Goal: Task Accomplishment & Management: Use online tool/utility

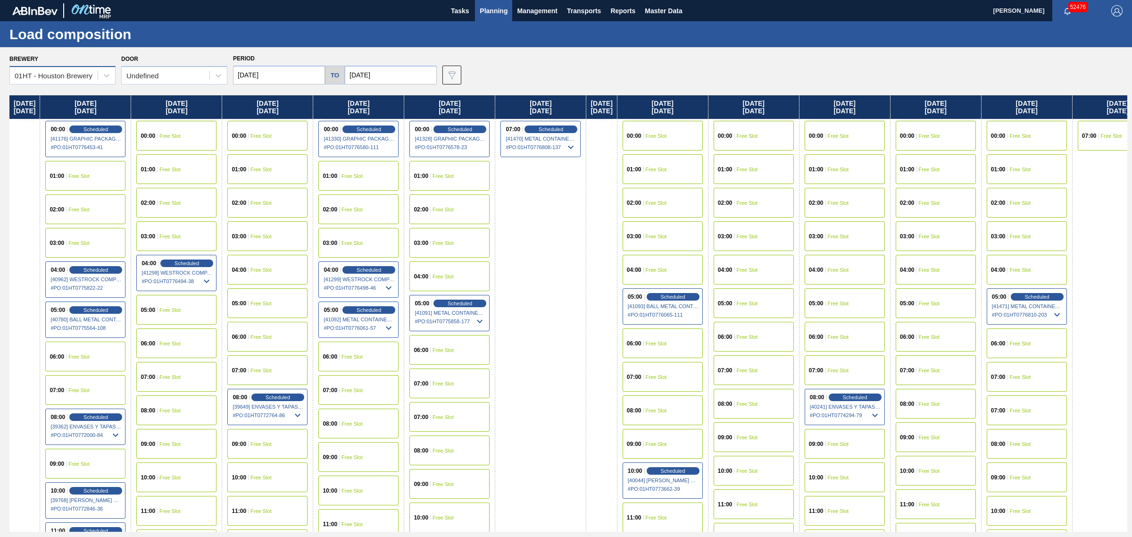
click at [66, 78] on div "01HT - Houston Brewery" at bounding box center [54, 76] width 78 height 8
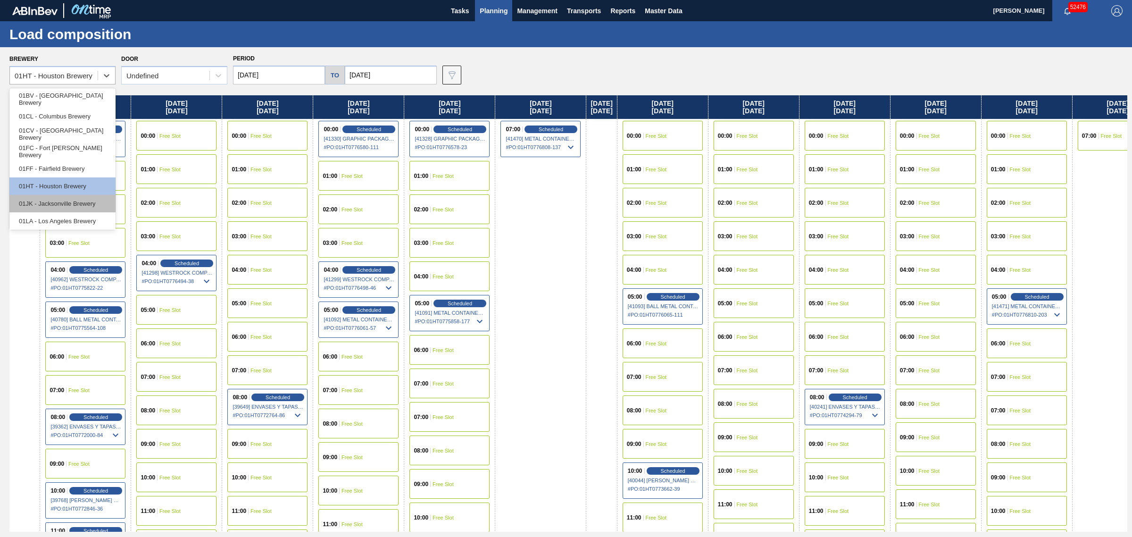
click at [67, 206] on div "01JK - Jacksonville Brewery" at bounding box center [62, 203] width 106 height 17
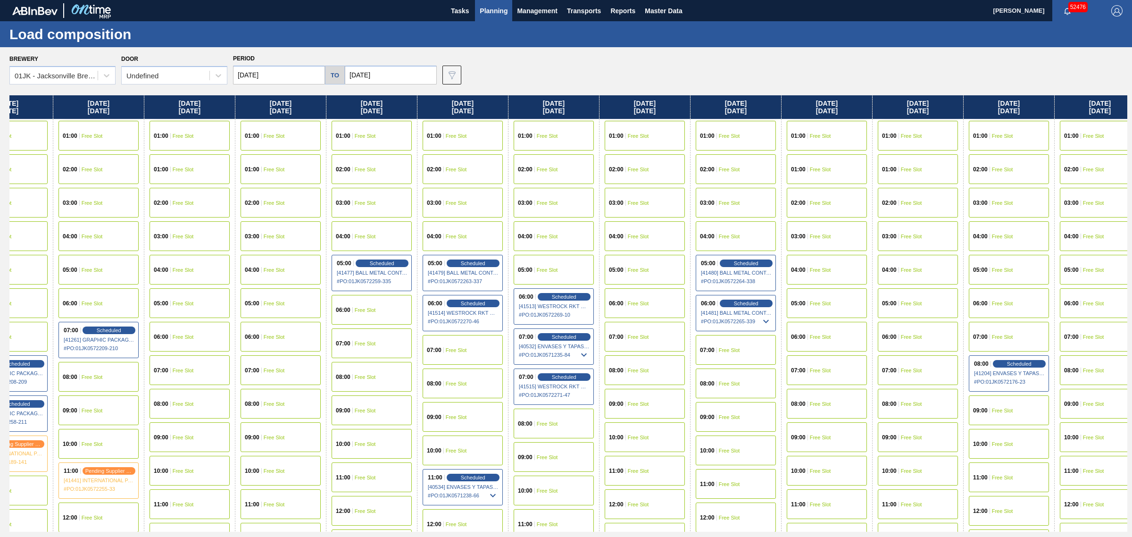
drag, startPoint x: 613, startPoint y: 221, endPoint x: 767, endPoint y: 215, distance: 153.4
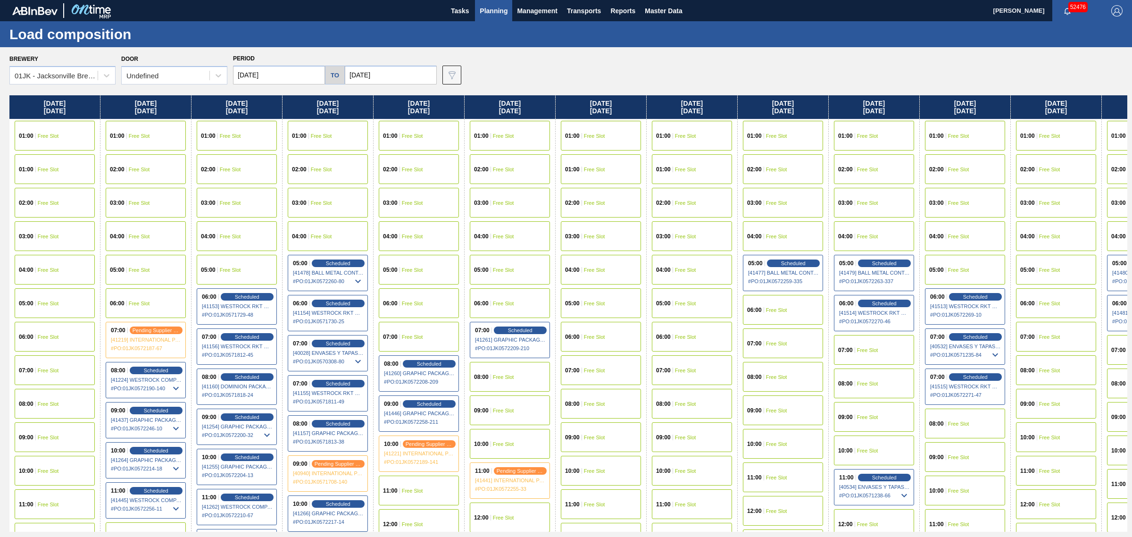
drag, startPoint x: 578, startPoint y: 248, endPoint x: 407, endPoint y: 228, distance: 172.4
drag, startPoint x: 532, startPoint y: 220, endPoint x: 498, endPoint y: 219, distance: 33.5
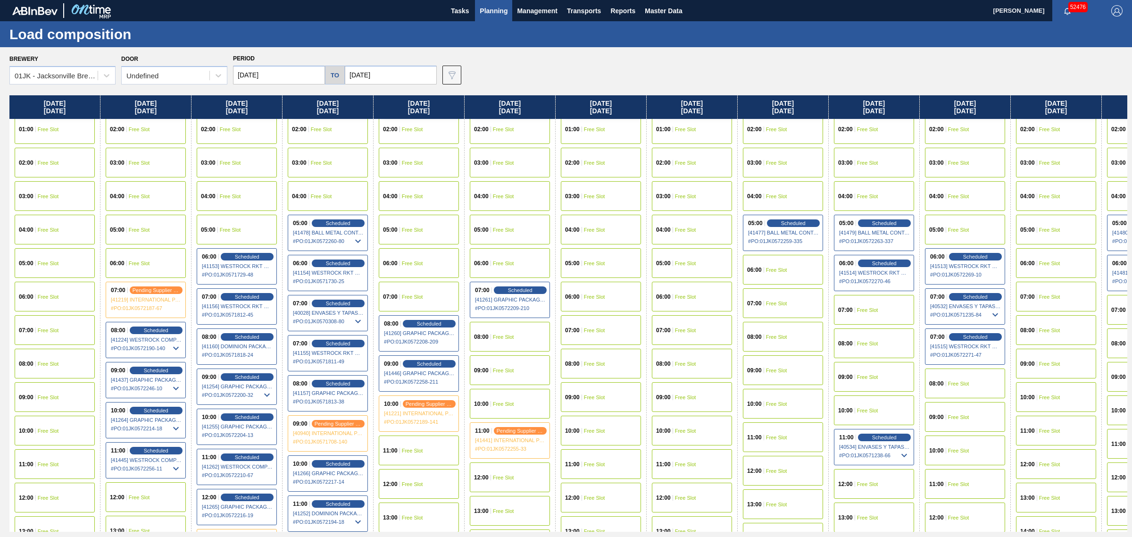
scroll to position [118, 0]
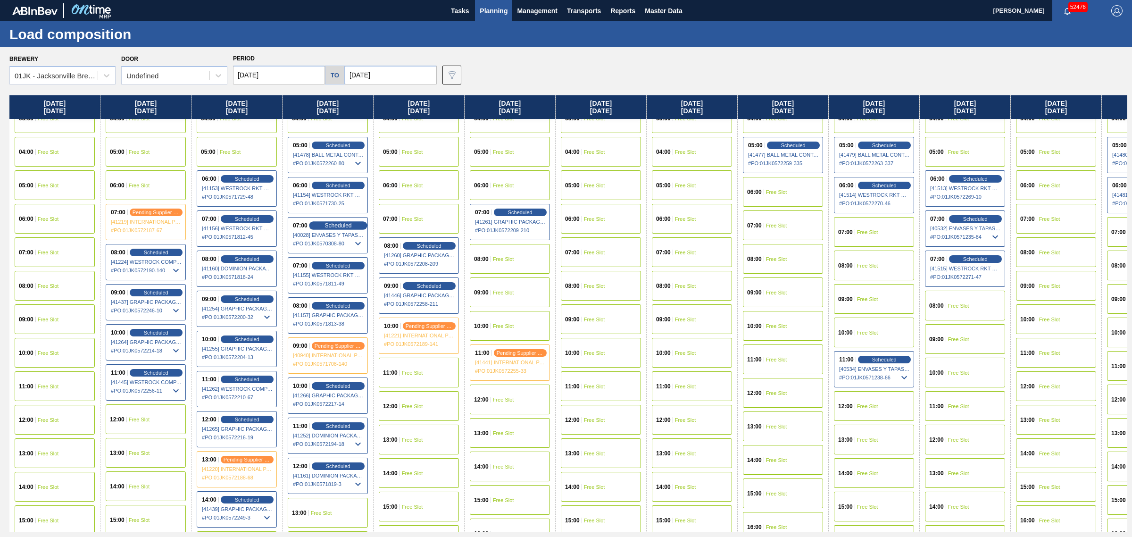
click at [335, 221] on div "Scheduled" at bounding box center [338, 225] width 58 height 8
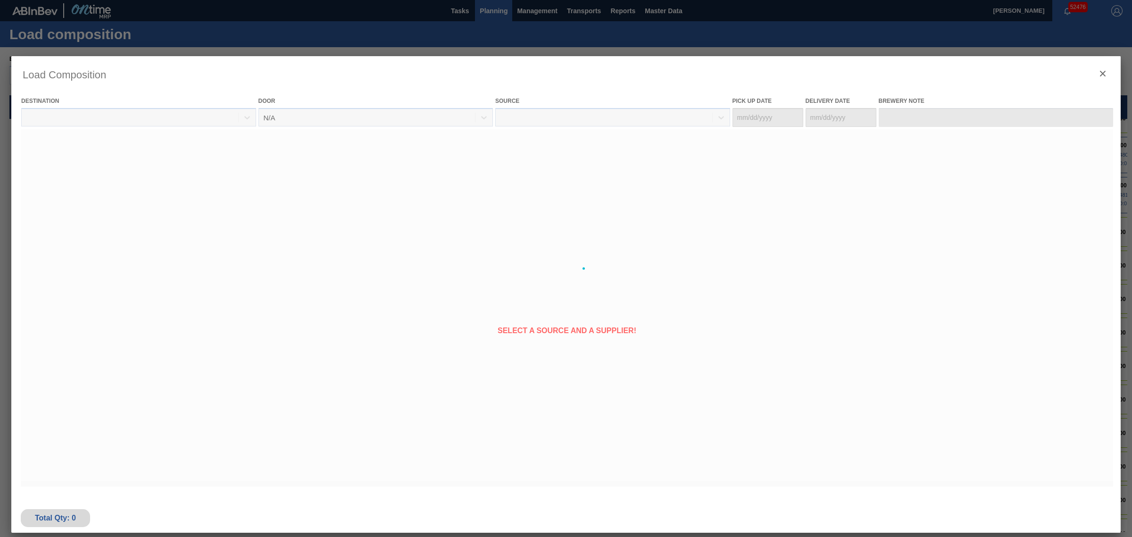
type Date "[DATE]"
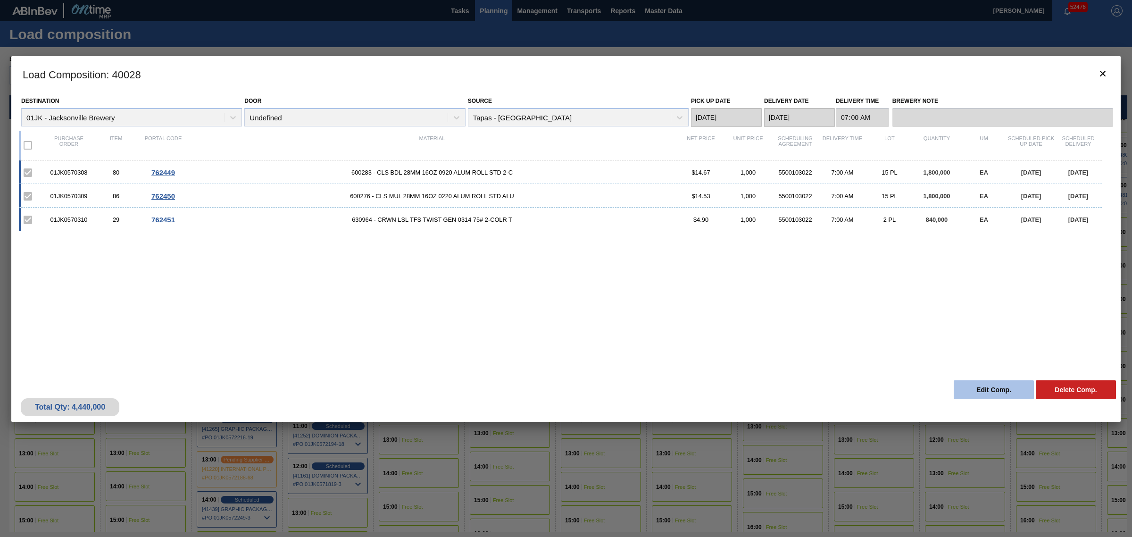
click at [984, 385] on button "Edit Comp." at bounding box center [994, 389] width 80 height 19
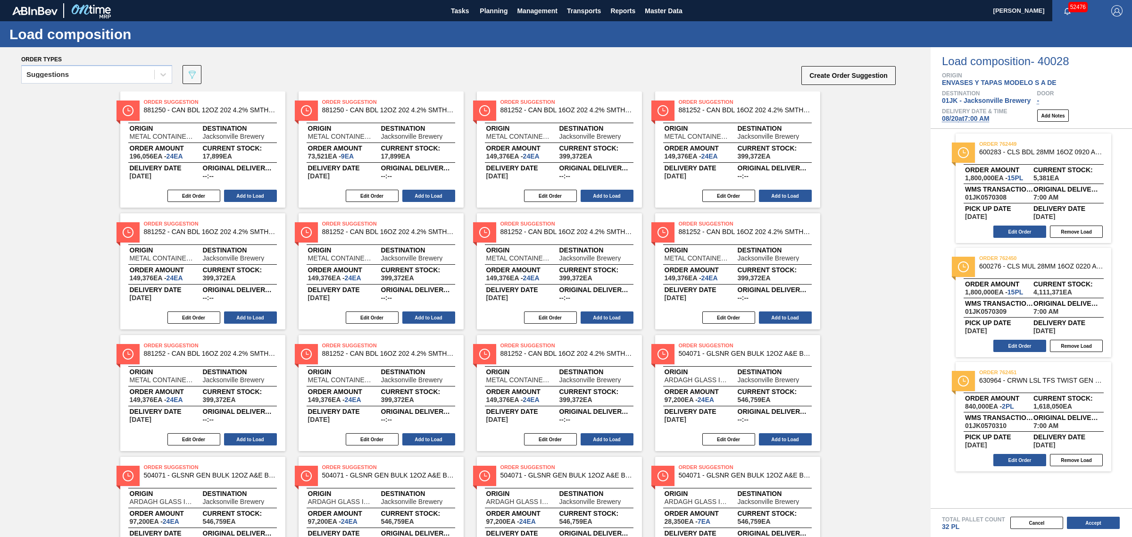
click at [968, 118] on span "[DATE] 7:00 AM" at bounding box center [966, 119] width 48 height 8
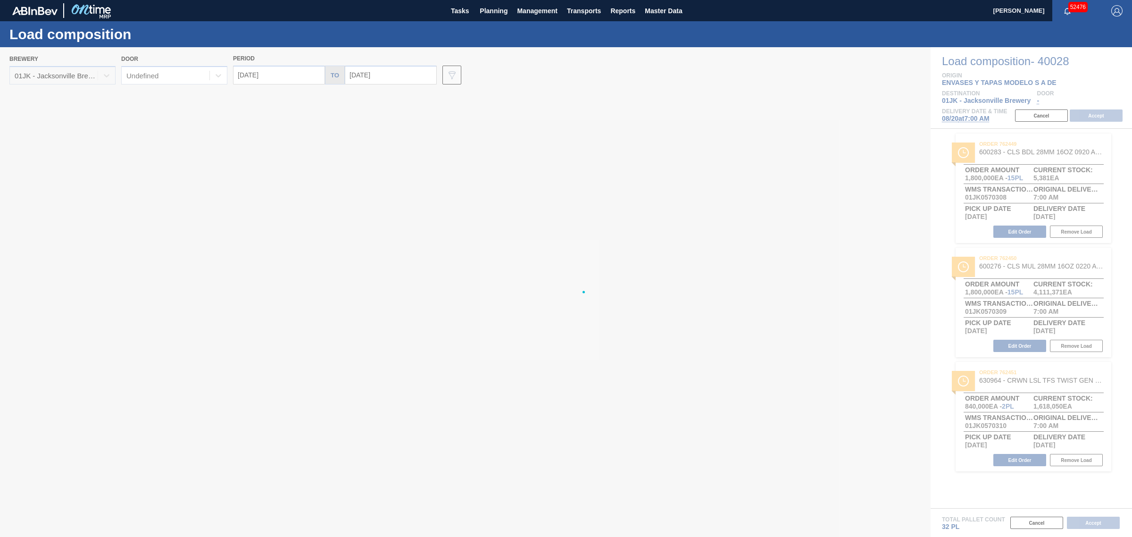
type input "[DATE]"
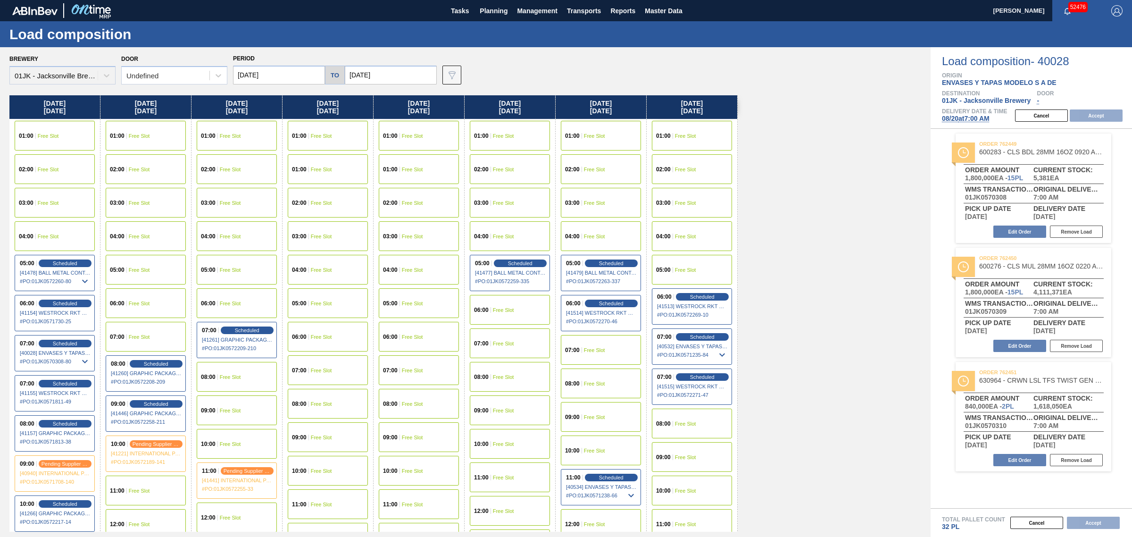
drag, startPoint x: 319, startPoint y: 234, endPoint x: 172, endPoint y: 207, distance: 149.8
click at [251, 75] on input "[DATE]" at bounding box center [279, 75] width 92 height 19
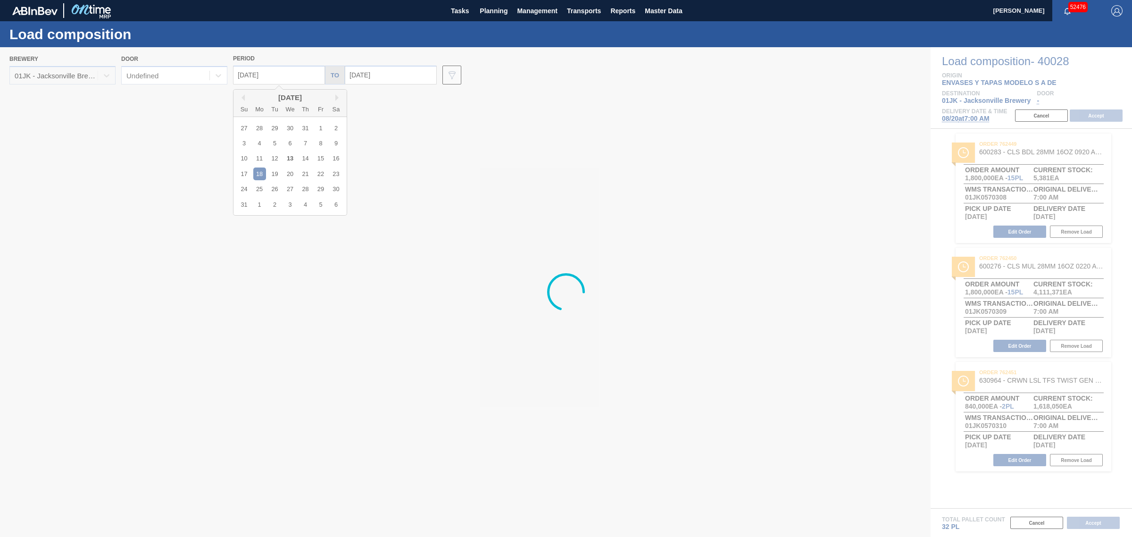
type input "[DATE]"
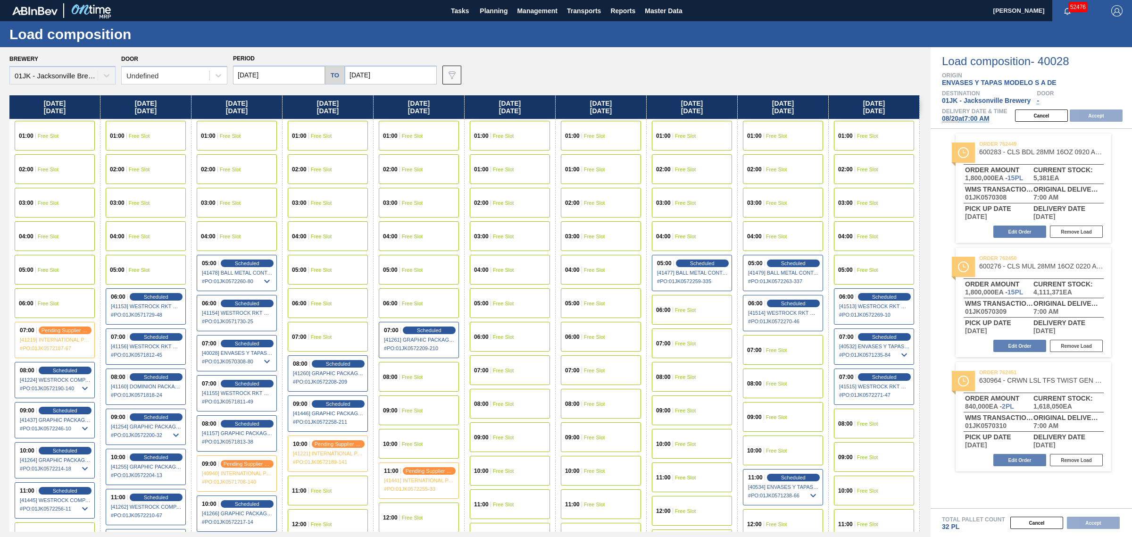
scroll to position [59, 0]
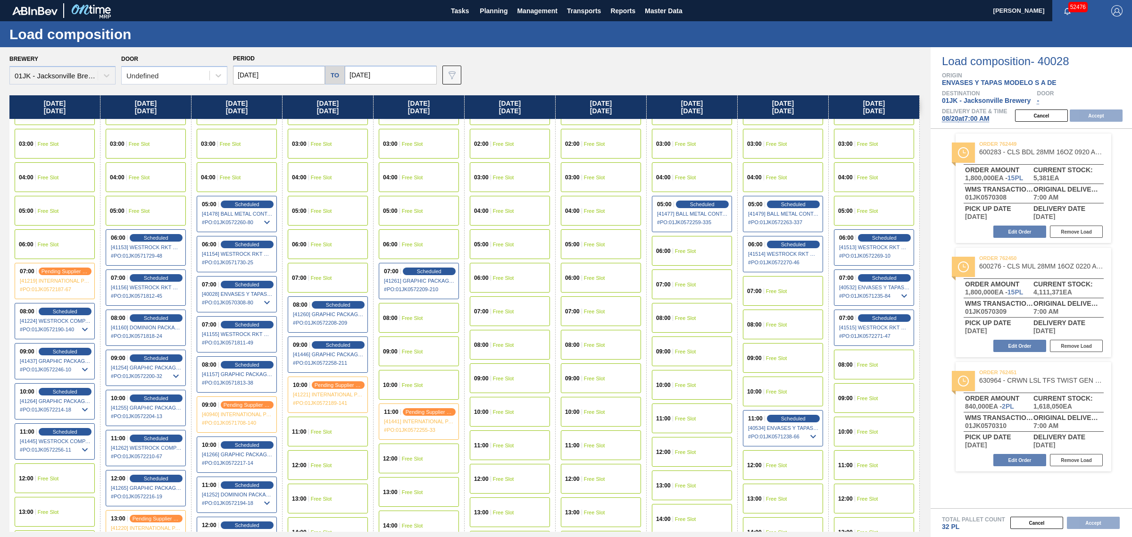
click at [50, 476] on span "Free Slot" at bounding box center [48, 479] width 21 height 6
click at [1085, 121] on button "Accept" at bounding box center [1096, 115] width 53 height 12
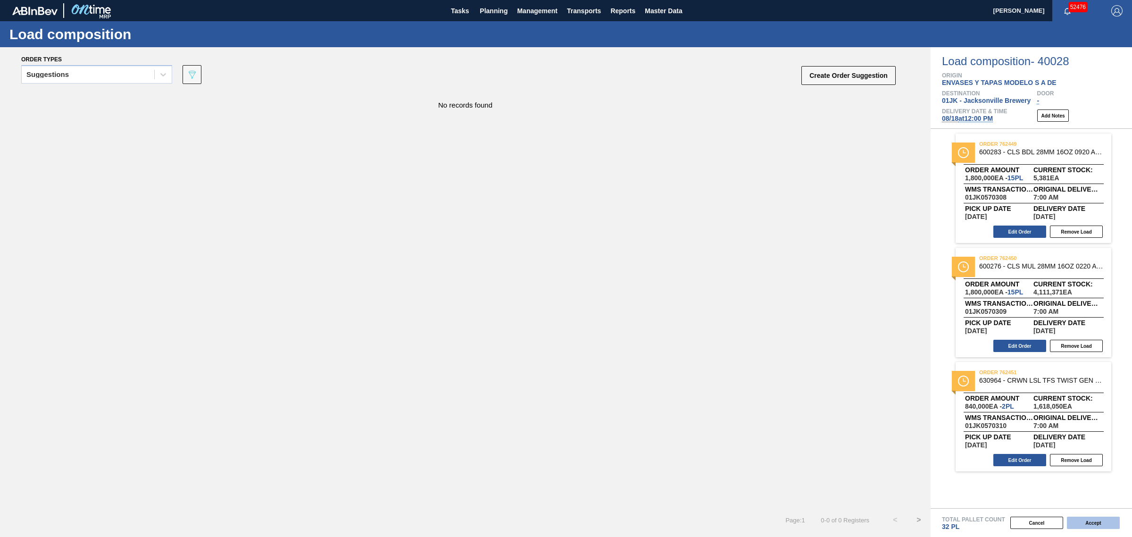
click at [1099, 522] on button "Accept" at bounding box center [1093, 523] width 53 height 12
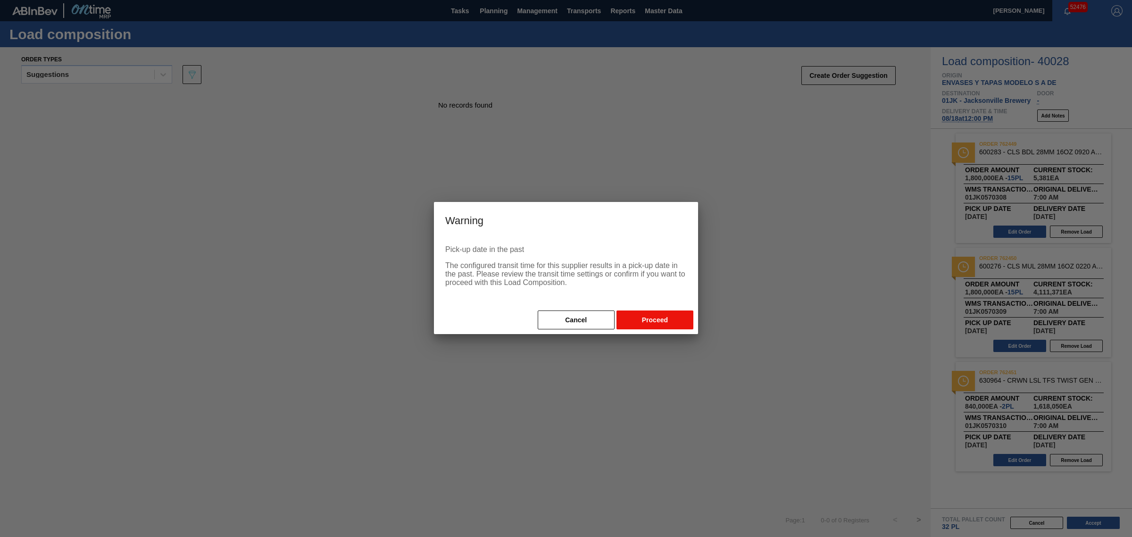
click at [659, 322] on button "Proceed" at bounding box center [655, 319] width 77 height 19
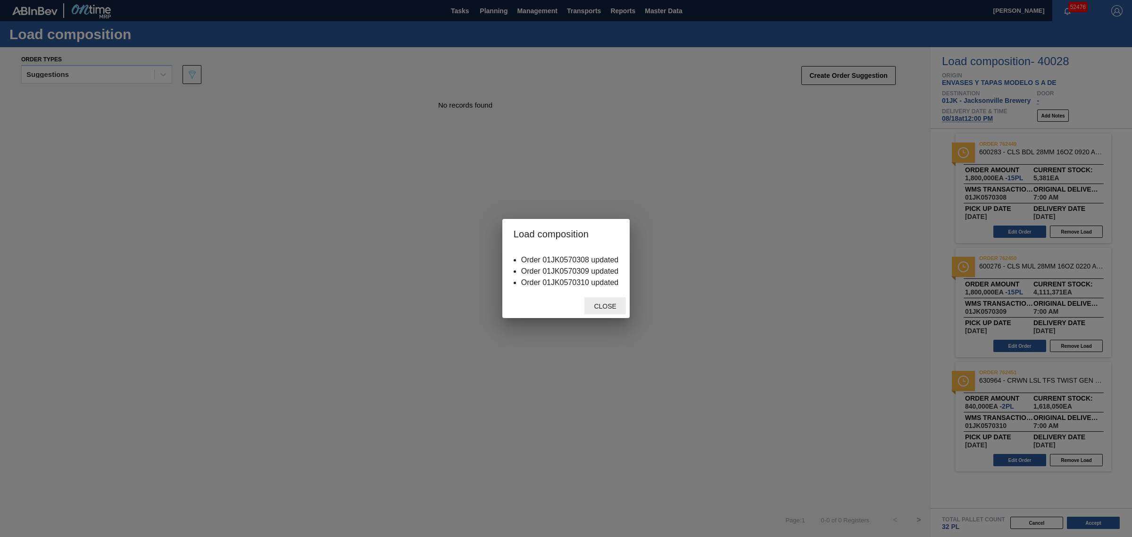
click at [596, 305] on span "Close" at bounding box center [604, 306] width 37 height 8
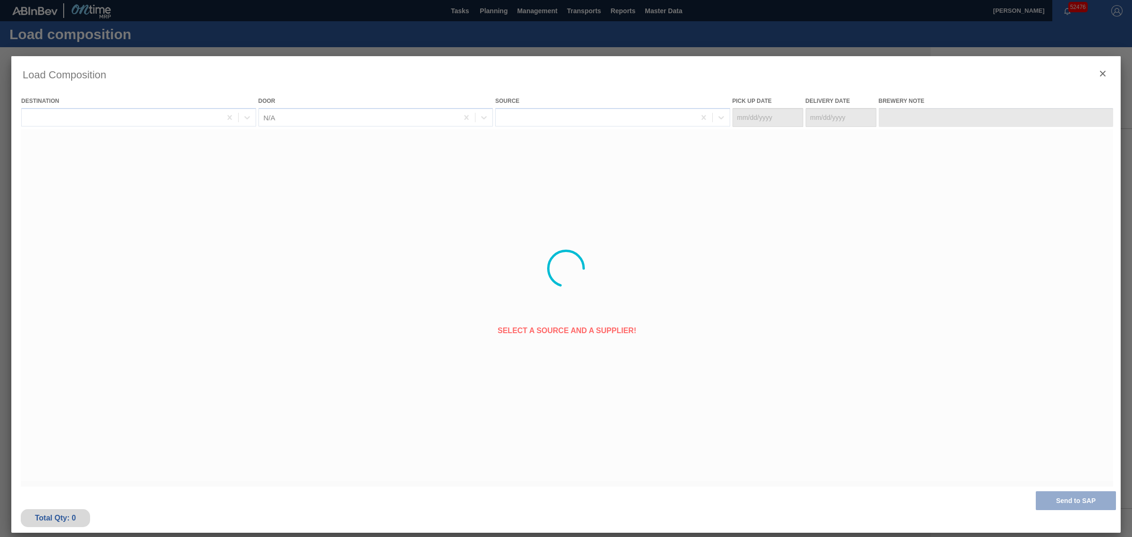
type Date "[DATE]"
